Goal: Information Seeking & Learning: Learn about a topic

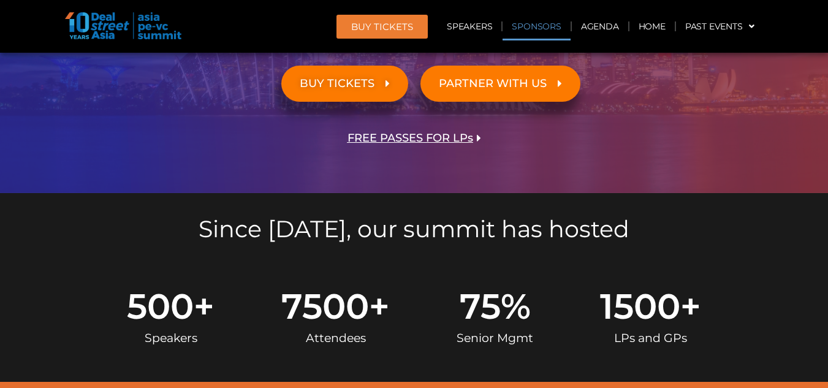
scroll to position [307, 0]
click at [599, 28] on link "Agenda" at bounding box center [600, 26] width 56 height 28
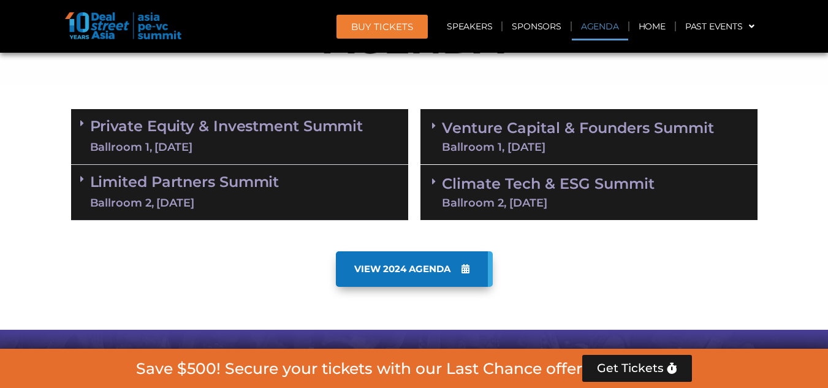
scroll to position [642, 0]
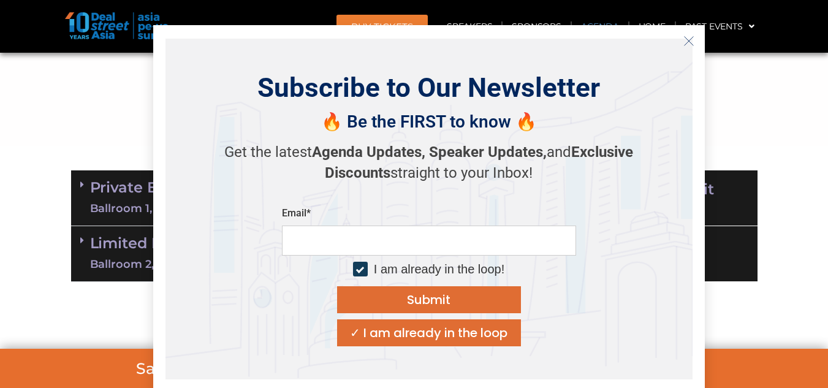
click at [699, 43] on div "Subscribe to Our Newsletter 🔥 Be the FIRST to know 🔥 Get the latest Agenda Upda…" at bounding box center [429, 209] width 552 height 368
click at [695, 44] on button "Close" at bounding box center [689, 41] width 20 height 20
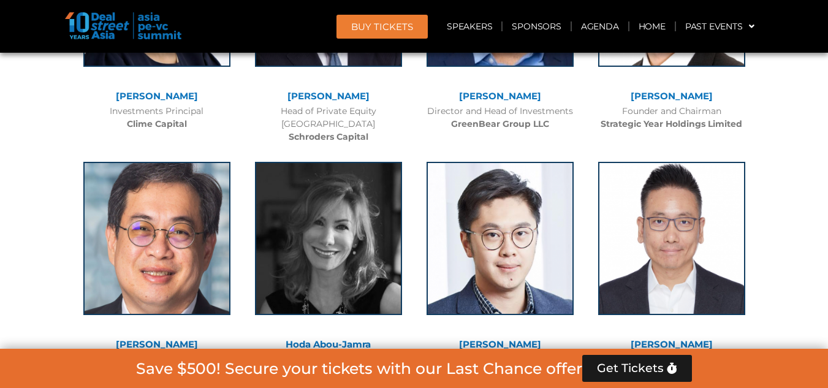
scroll to position [4566, 0]
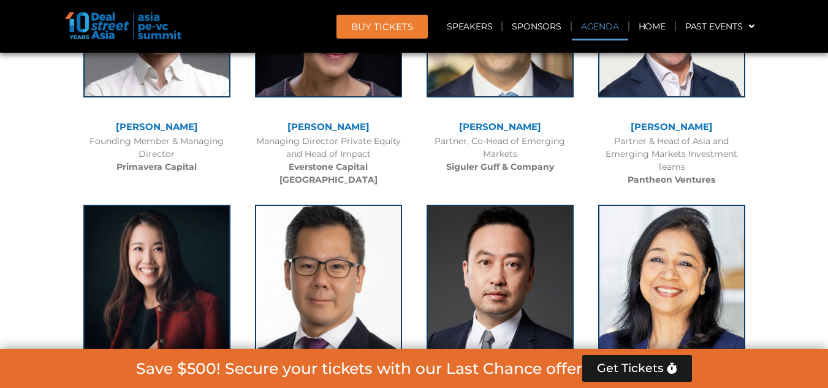
drag, startPoint x: 607, startPoint y: 26, endPoint x: 526, endPoint y: 59, distance: 87.7
click at [606, 26] on link "Agenda" at bounding box center [600, 26] width 56 height 28
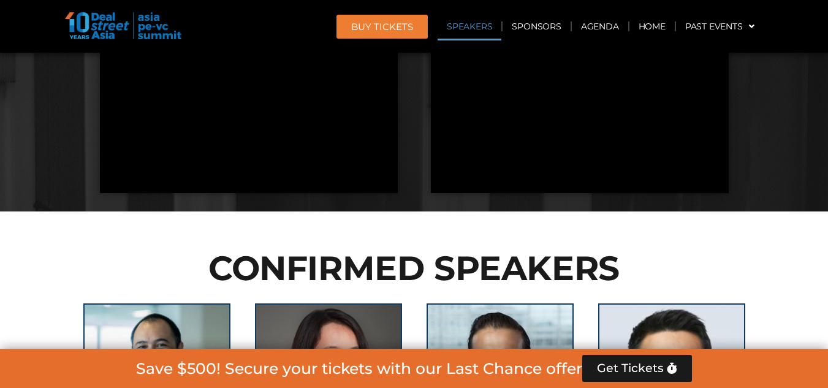
scroll to position [642, 0]
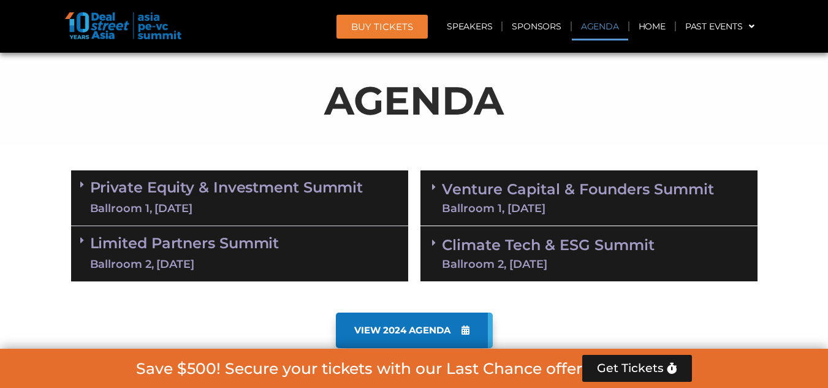
click at [148, 191] on link "Private Equity & Investment Summit Ballroom 1, [DATE]" at bounding box center [226, 198] width 273 height 37
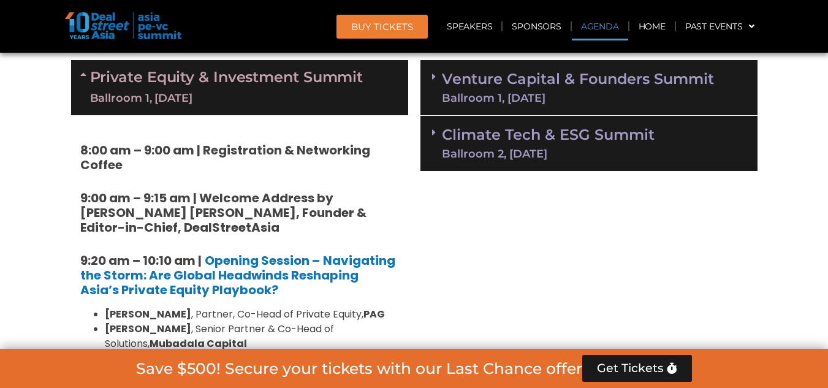
scroll to position [765, 0]
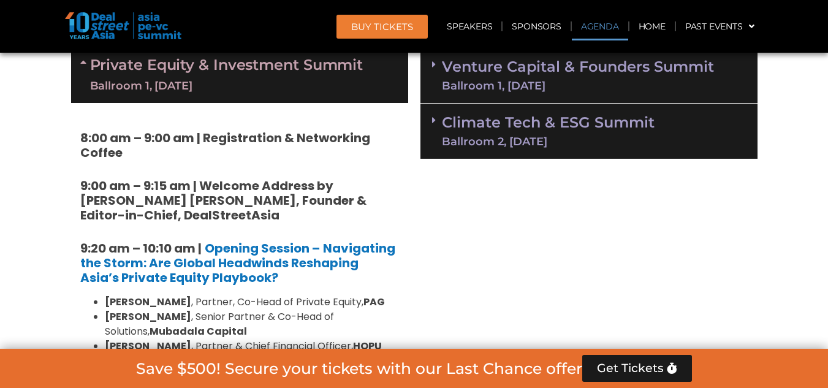
click at [554, 143] on div "Ballroom 2, [DATE]" at bounding box center [548, 141] width 213 height 11
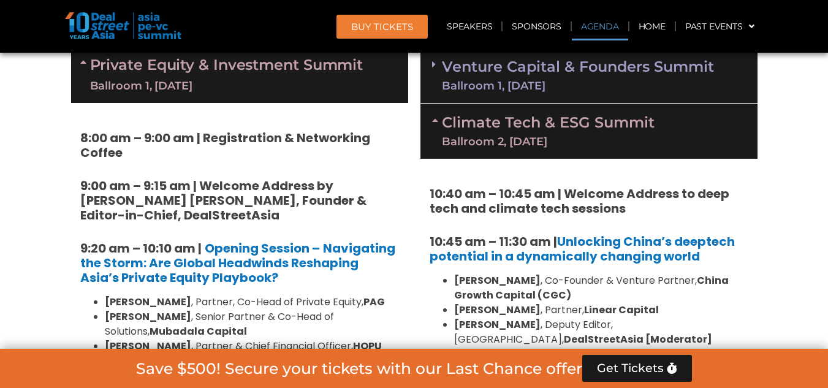
click at [546, 80] on div "Ballroom 1, [DATE]" at bounding box center [578, 85] width 272 height 11
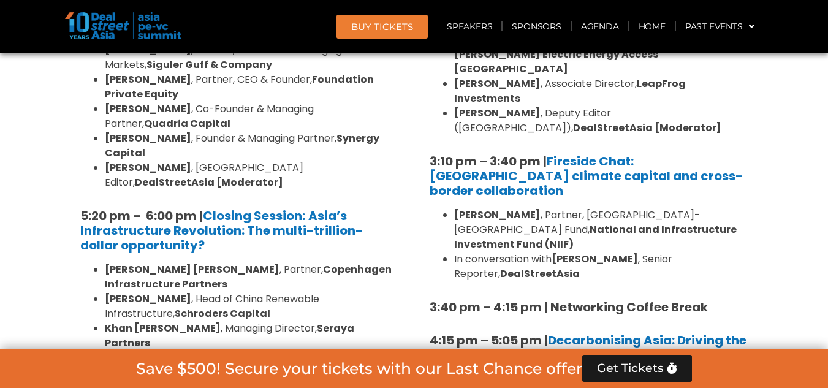
scroll to position [2420, 0]
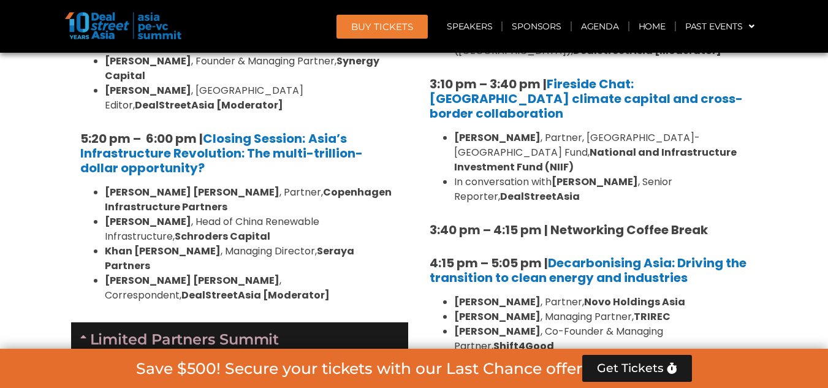
scroll to position [2604, 0]
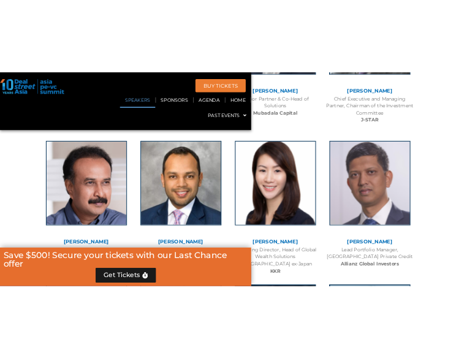
scroll to position [1751, 0]
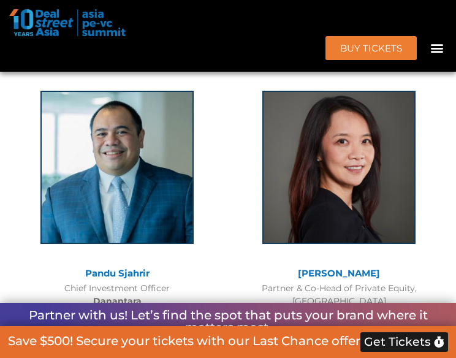
click at [254, 76] on div "CONFIRMED SPEAKERS" at bounding box center [228, 66] width 444 height 26
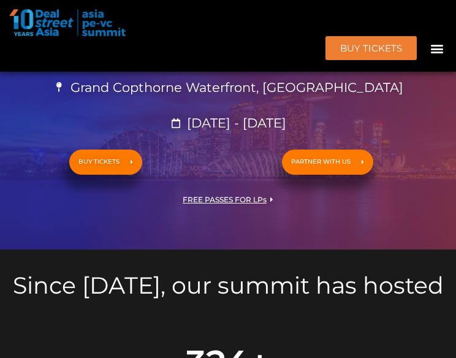
click at [433, 138] on div "ASIA PE-VC Summit 2025 Discover, Learn & Connect with Asian Private Capital Eco…" at bounding box center [228, 115] width 456 height 270
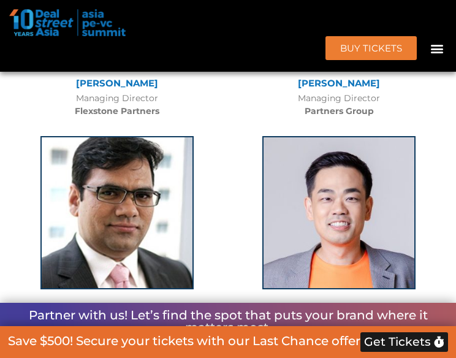
scroll to position [4042, 0]
